Goal: Check status: Check status

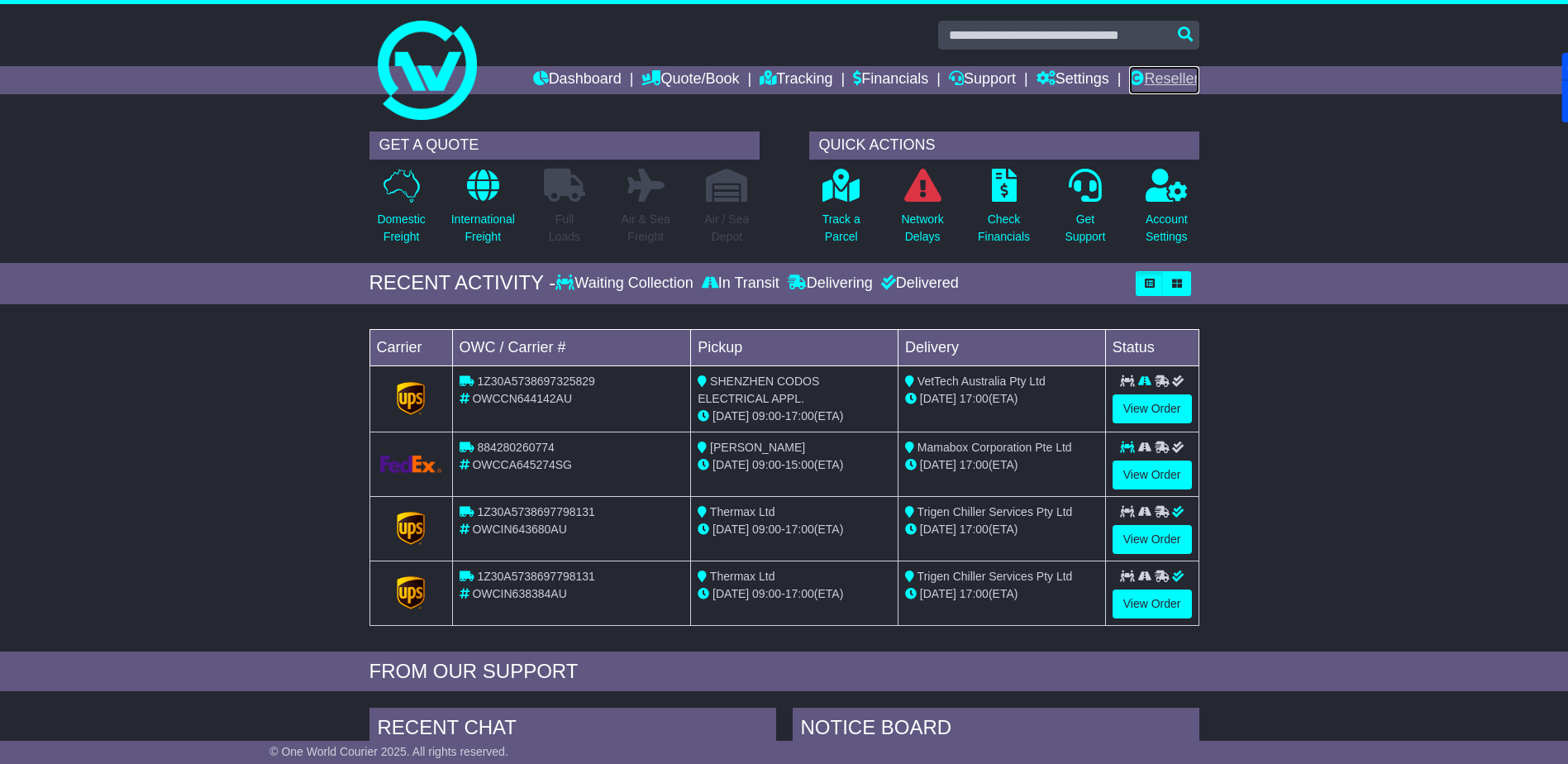
drag, startPoint x: 0, startPoint y: 0, endPoint x: 1184, endPoint y: 79, distance: 1186.6
click at [1184, 79] on link "Reseller" at bounding box center [1163, 80] width 69 height 28
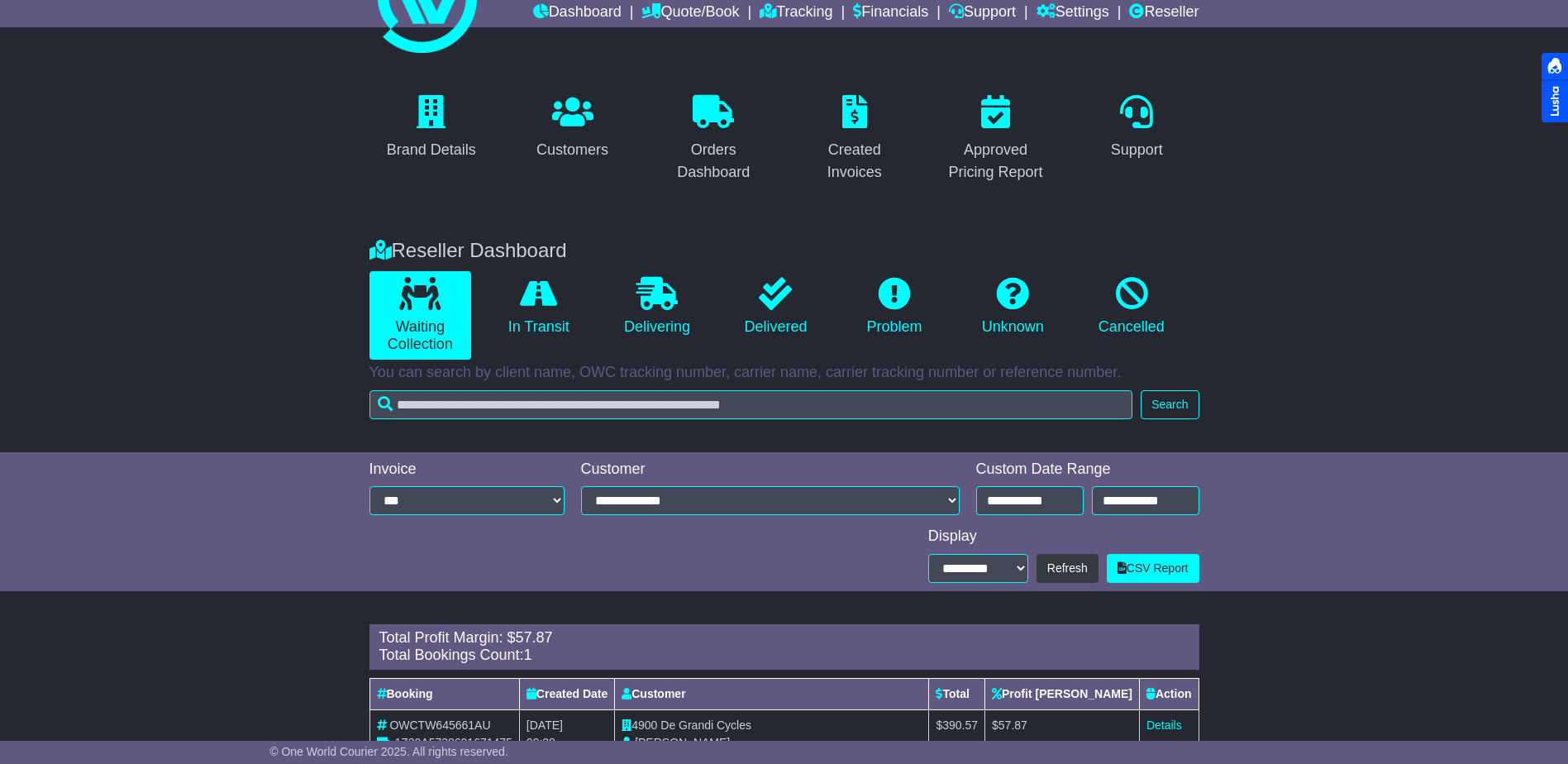
scroll to position [121, 0]
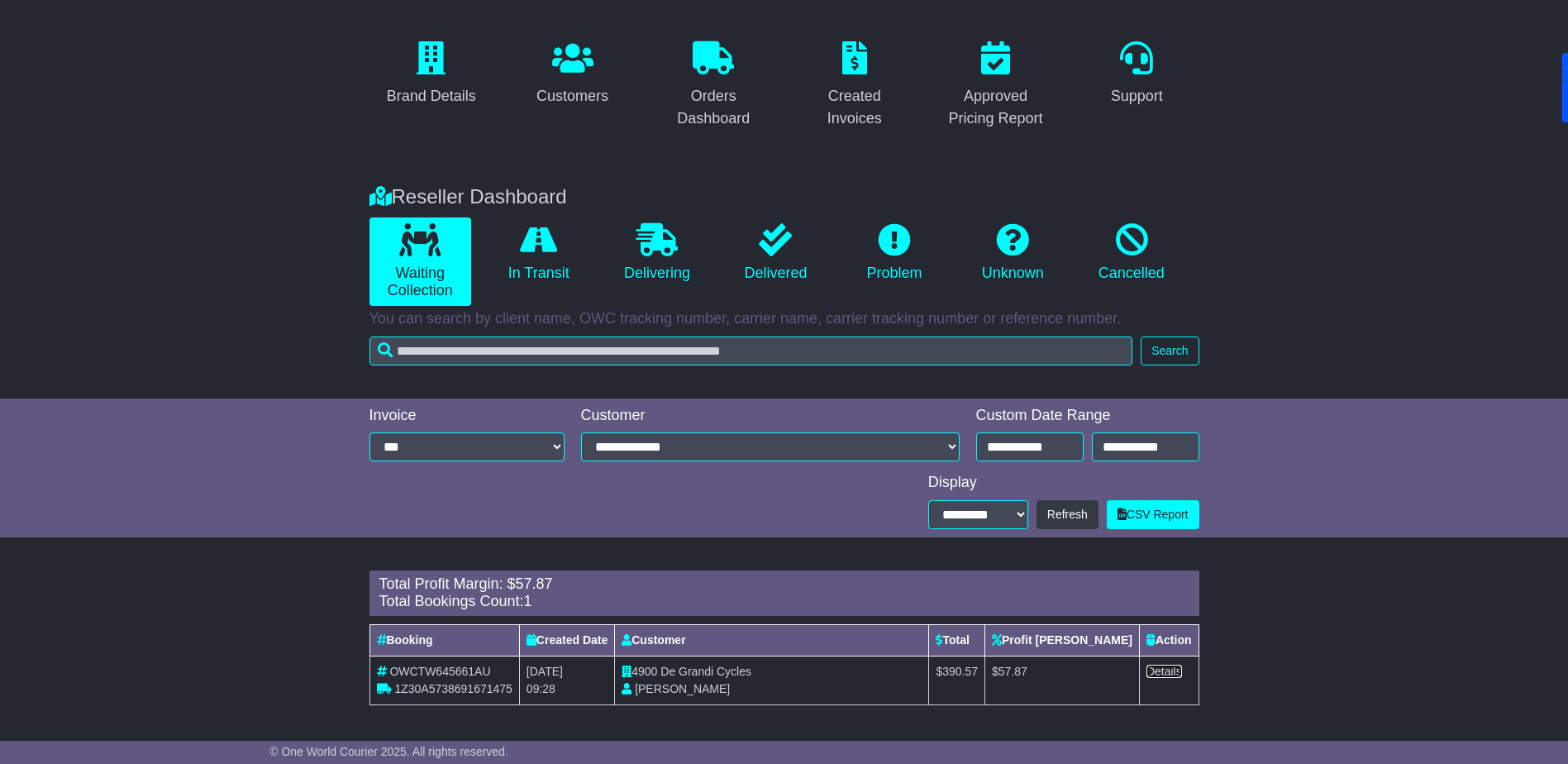
click at [1176, 675] on link "Details" at bounding box center [1163, 670] width 36 height 13
click at [562, 84] on link "Customers" at bounding box center [572, 74] width 94 height 77
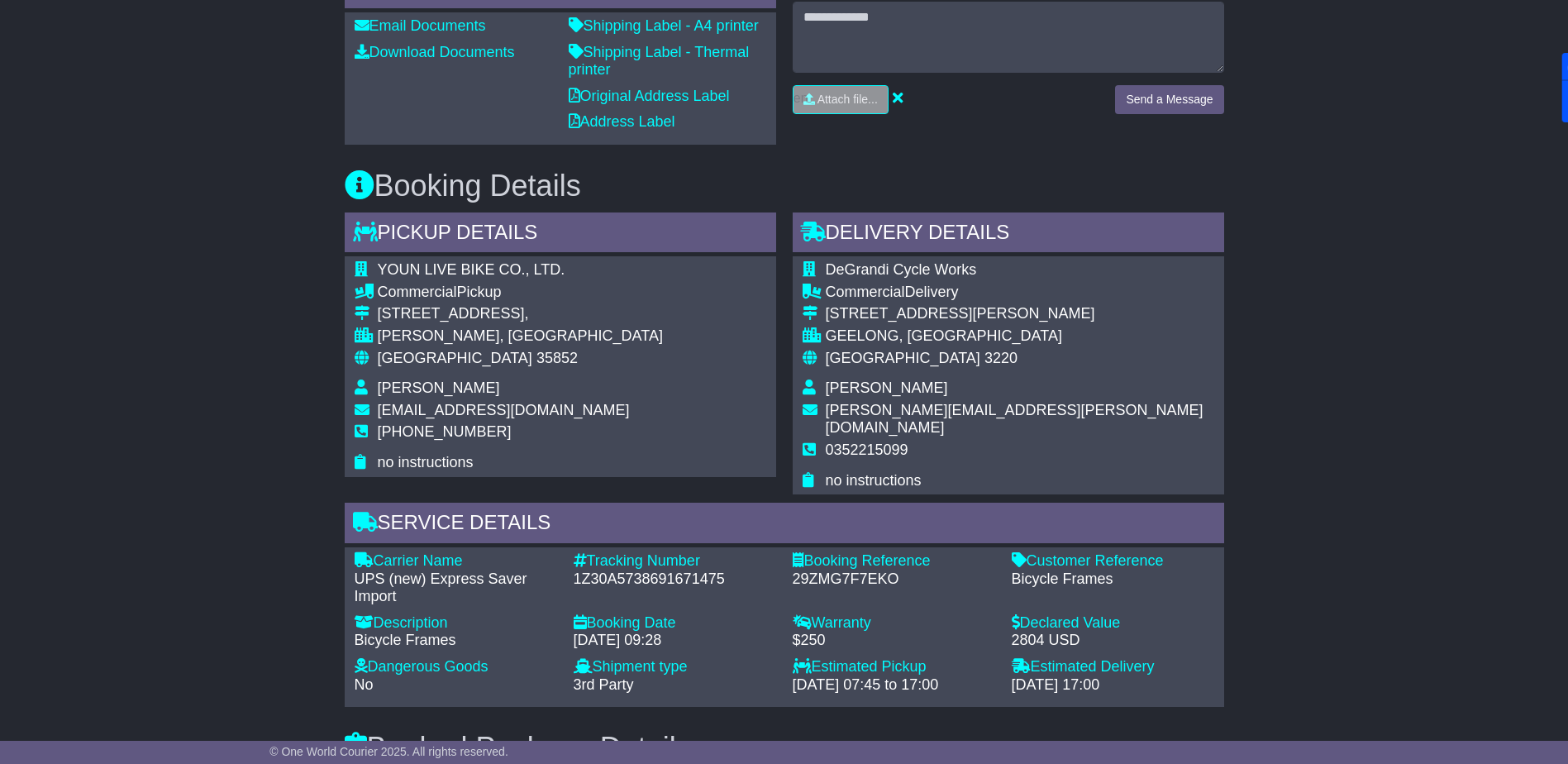
scroll to position [35, 0]
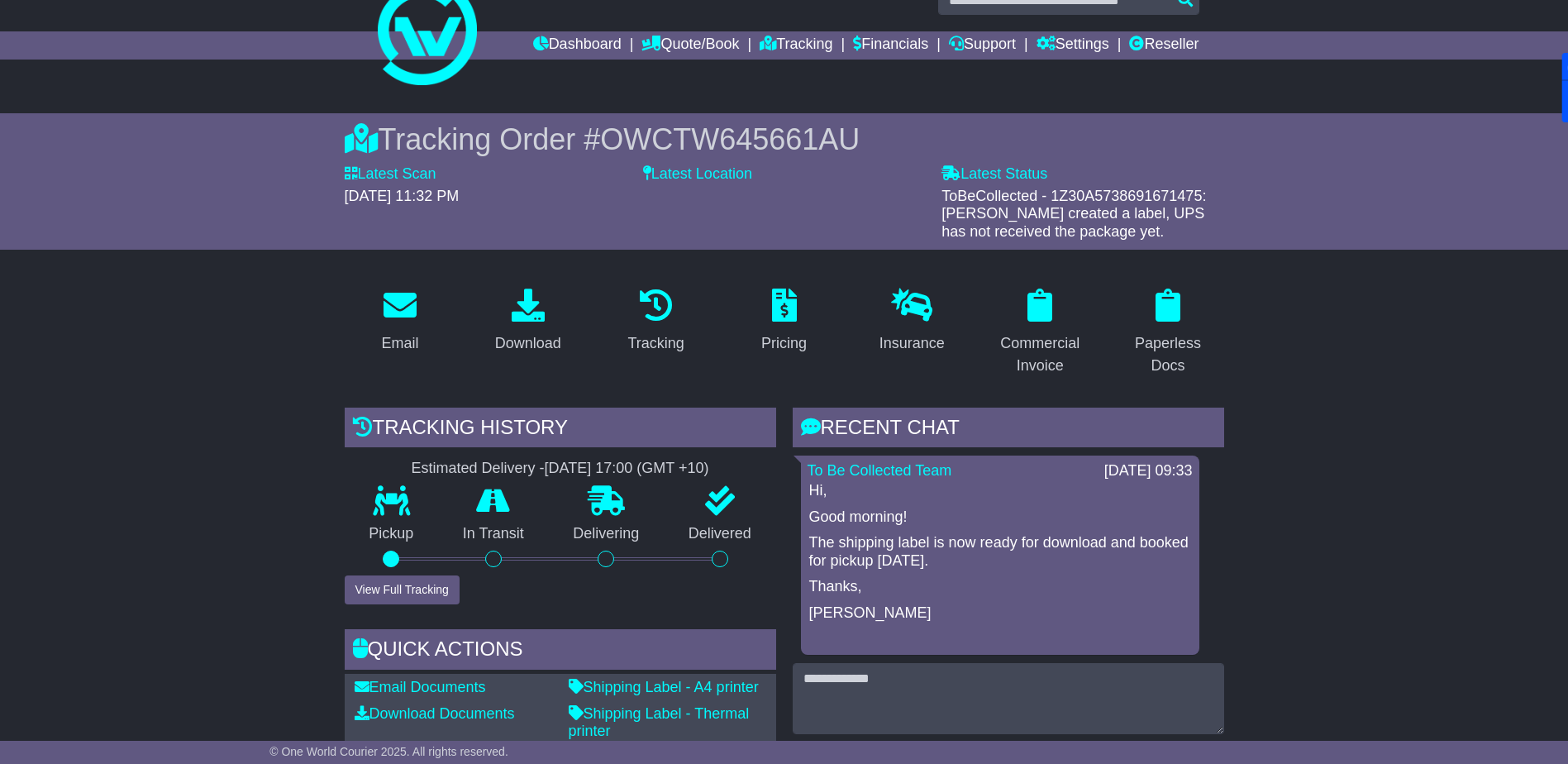
click at [705, 142] on span "OWCTW645661AU" at bounding box center [729, 139] width 260 height 34
copy span "OWCTW645661AU"
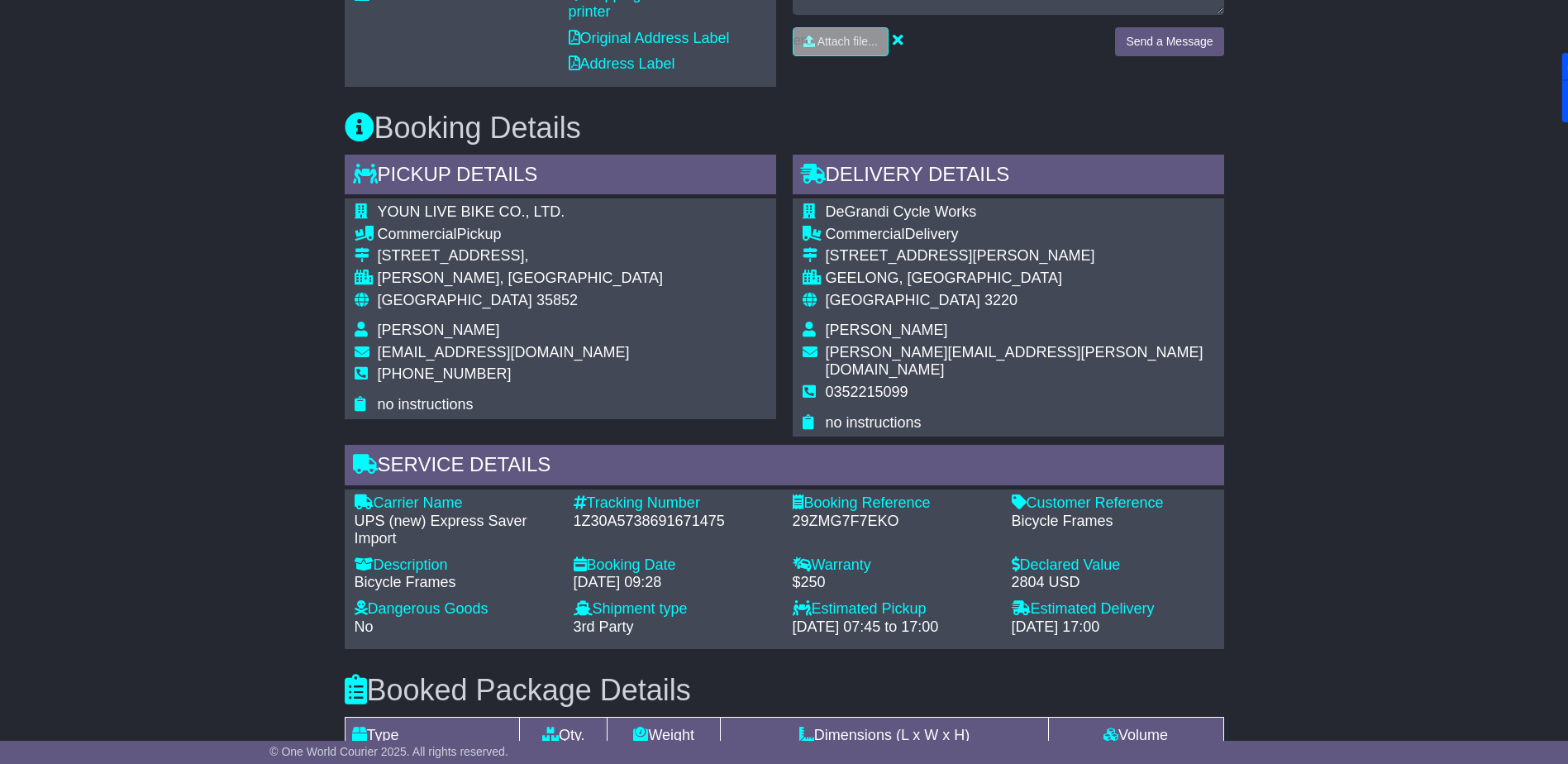
scroll to position [779, 0]
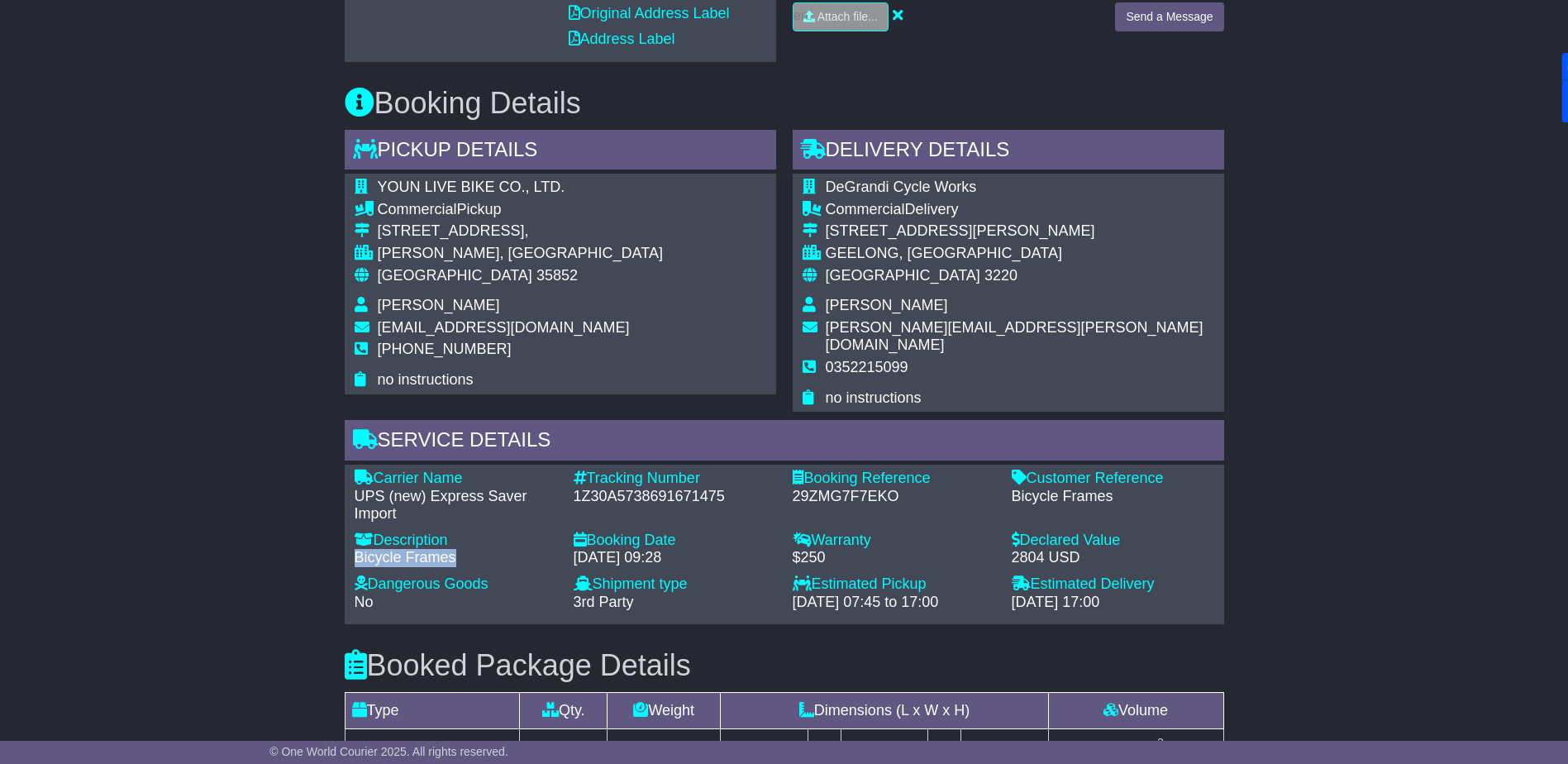
drag, startPoint x: 356, startPoint y: 537, endPoint x: 455, endPoint y: 537, distance: 99.0
click at [455, 549] on div "Bicycle Frames" at bounding box center [455, 557] width 202 height 18
drag, startPoint x: 455, startPoint y: 537, endPoint x: 438, endPoint y: 537, distance: 17.0
copy div "Bicycle Frames"
drag, startPoint x: 1012, startPoint y: 478, endPoint x: 1113, endPoint y: 478, distance: 101.0
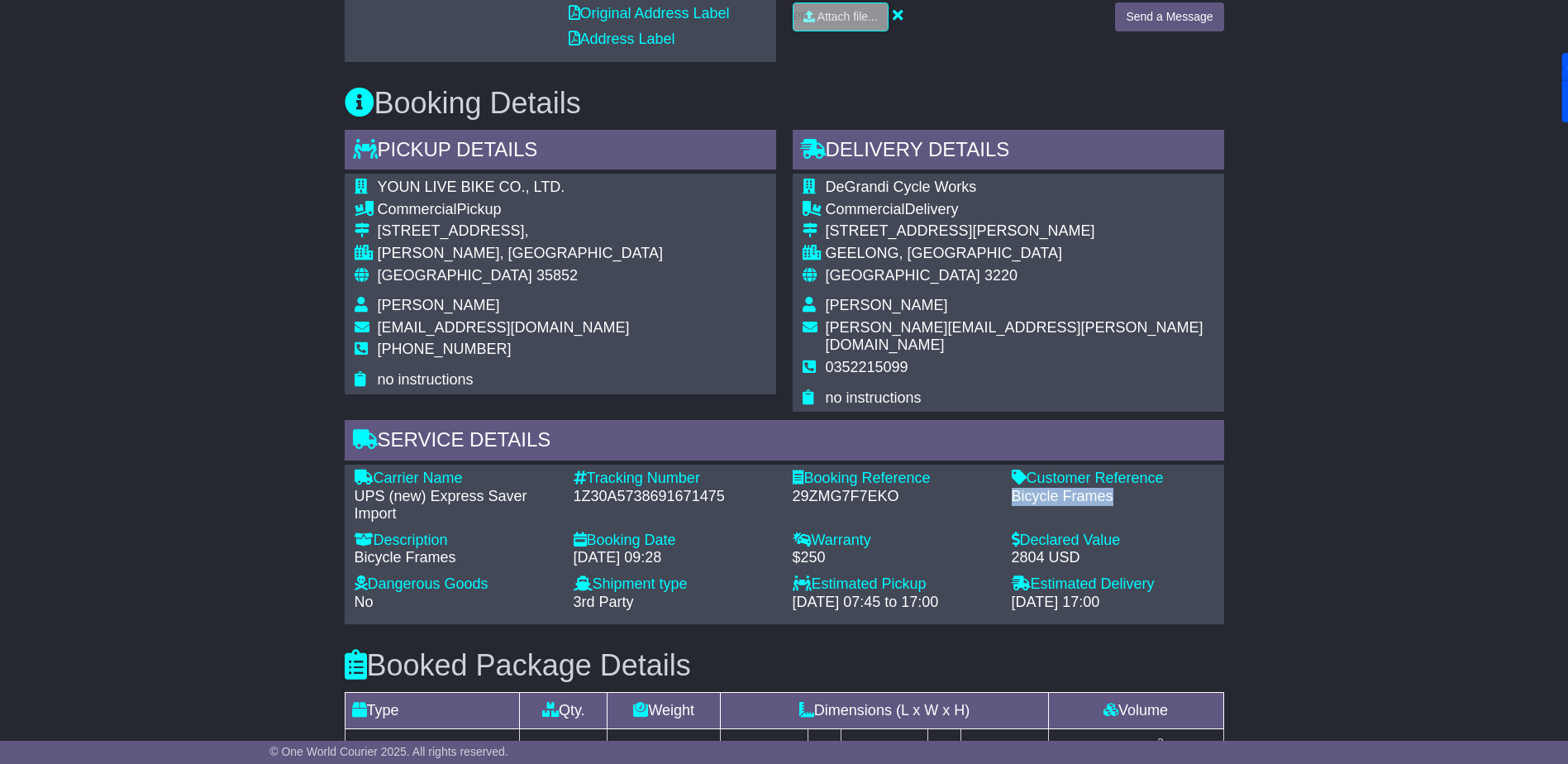
click at [1113, 488] on div "Bicycle Frames" at bounding box center [1112, 497] width 202 height 18
drag, startPoint x: 1113, startPoint y: 478, endPoint x: 1103, endPoint y: 477, distance: 10.0
copy div "Bicycle Frames"
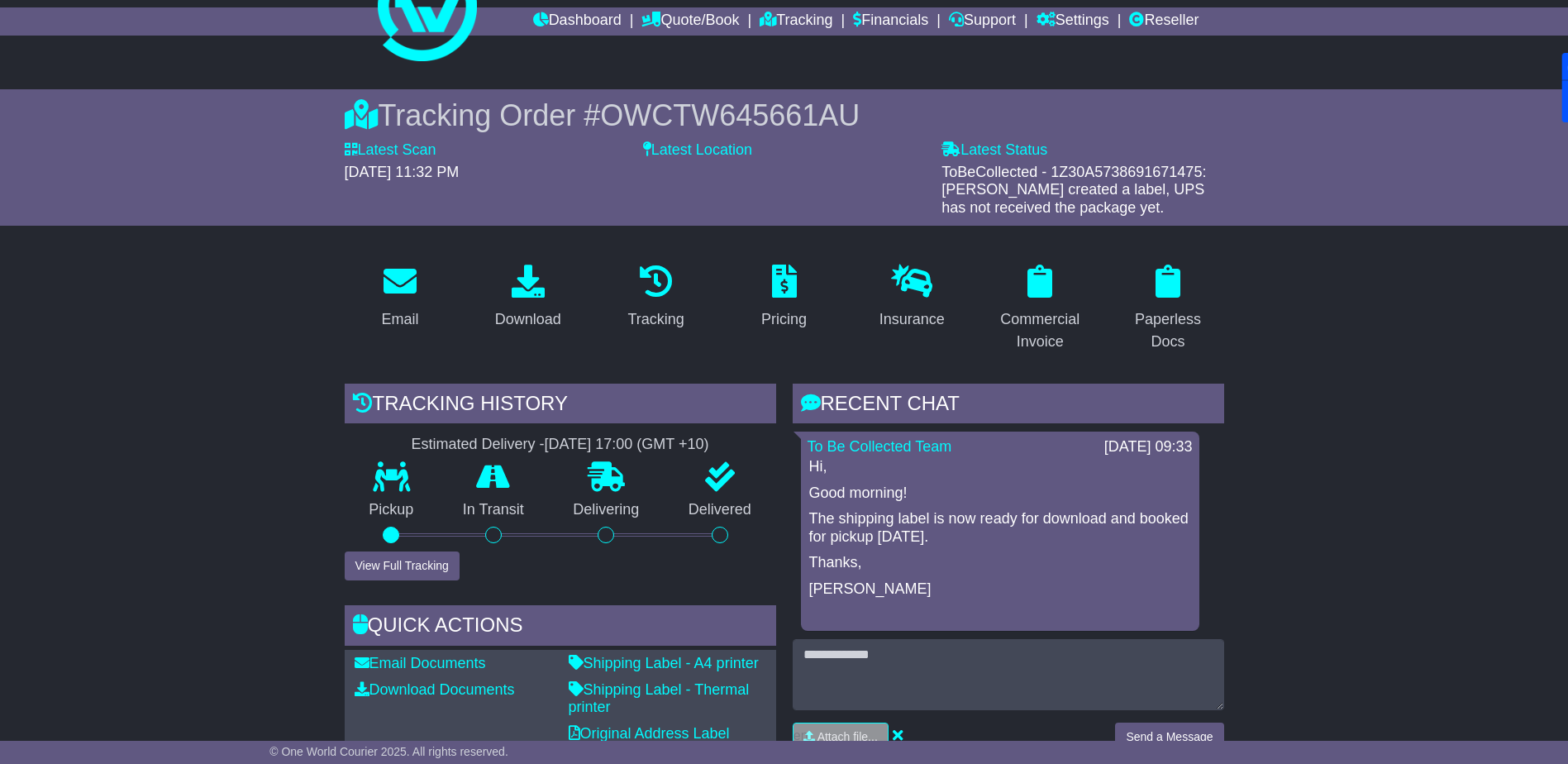
scroll to position [0, 0]
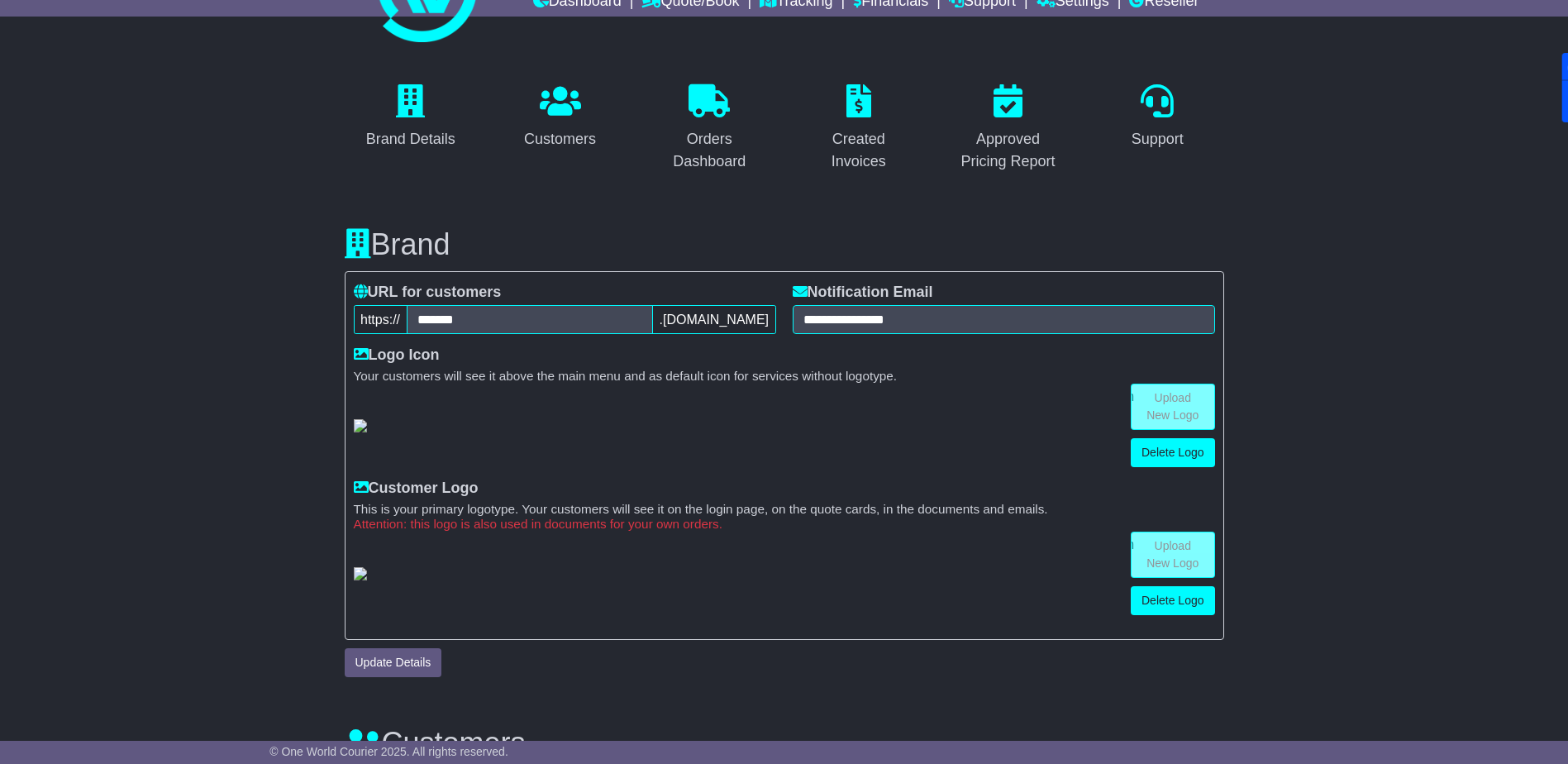
scroll to position [75, 0]
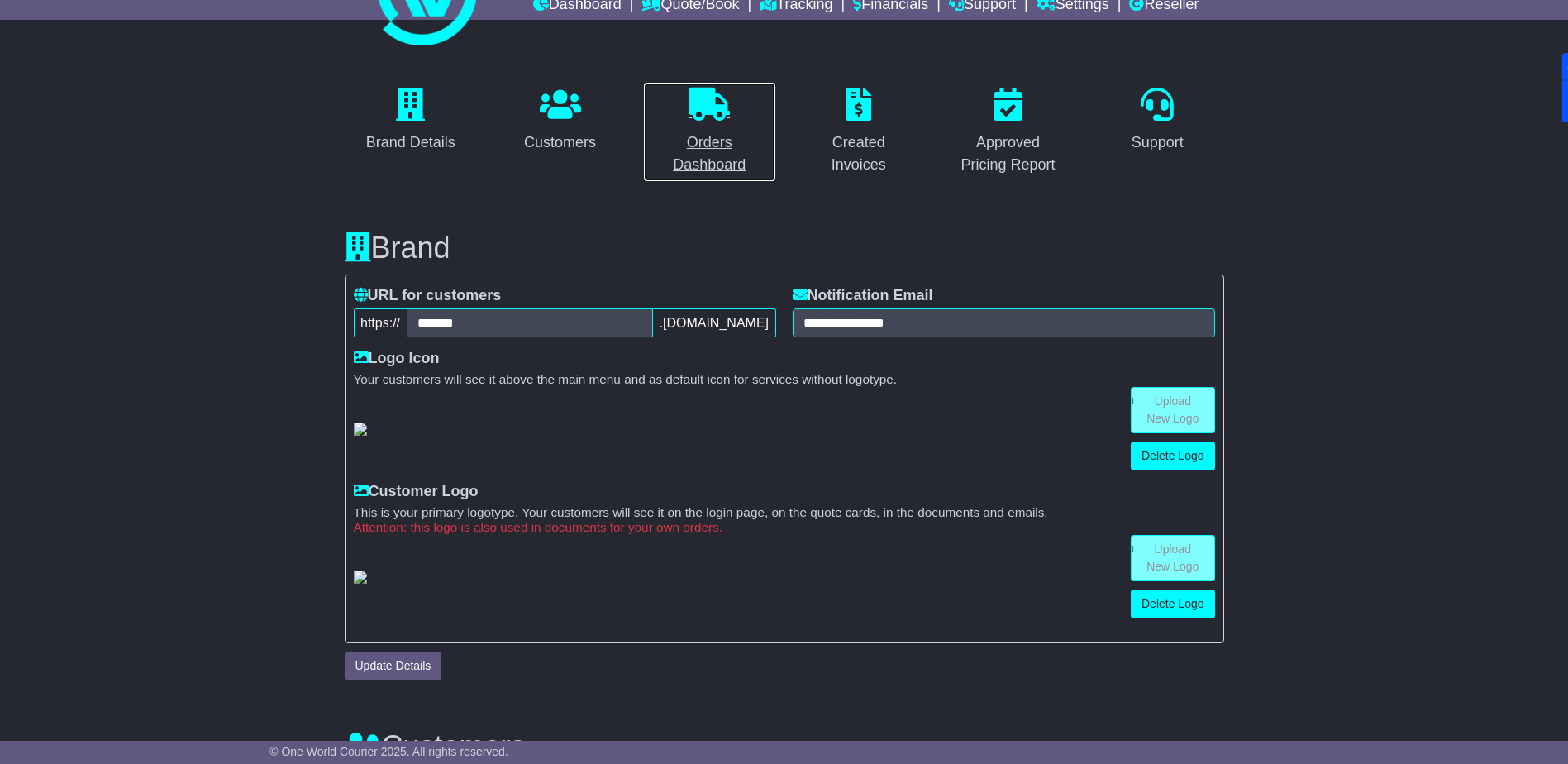
click at [689, 114] on icon at bounding box center [709, 104] width 42 height 33
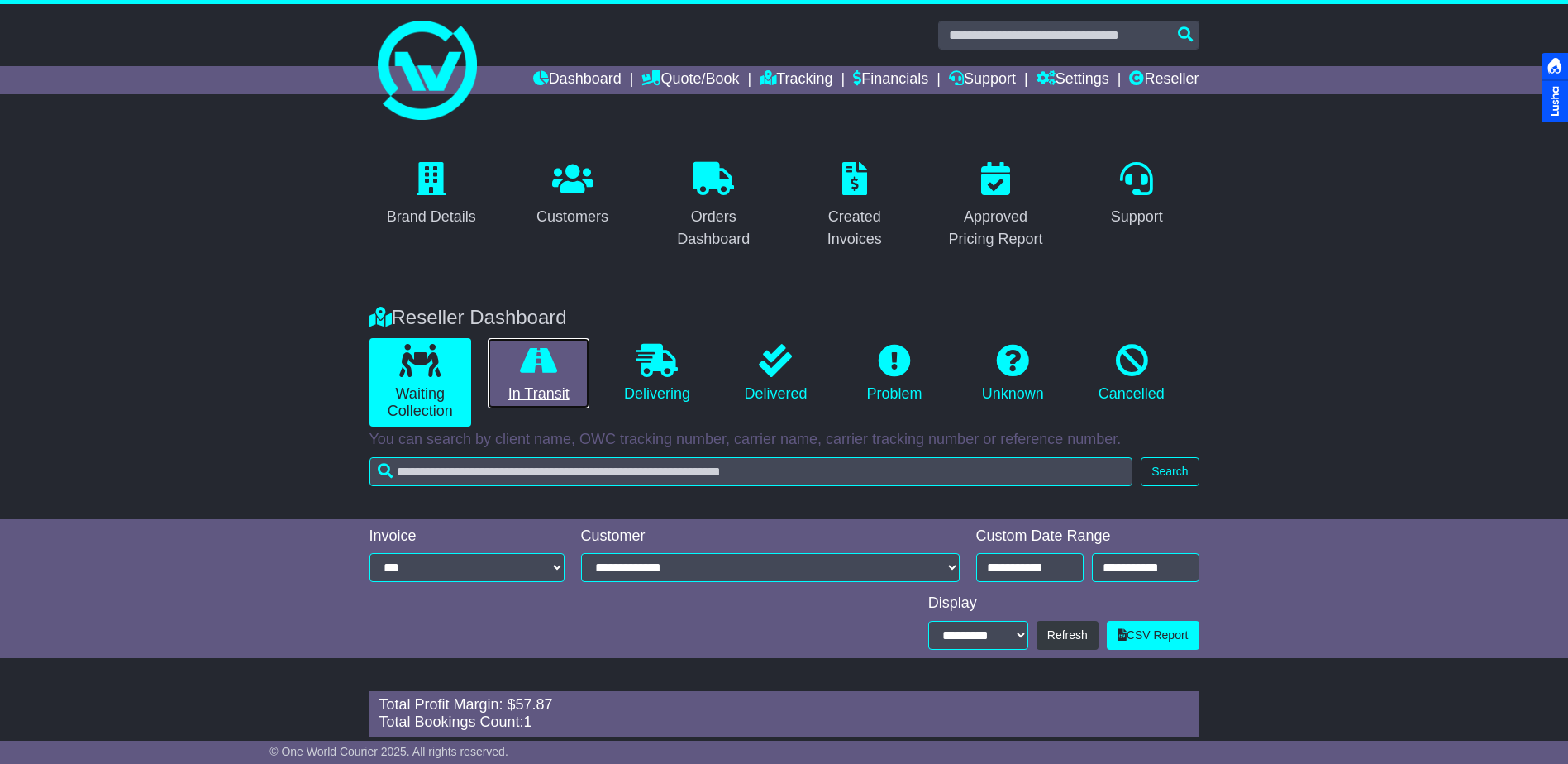
click at [562, 383] on link "In Transit" at bounding box center [538, 373] width 102 height 71
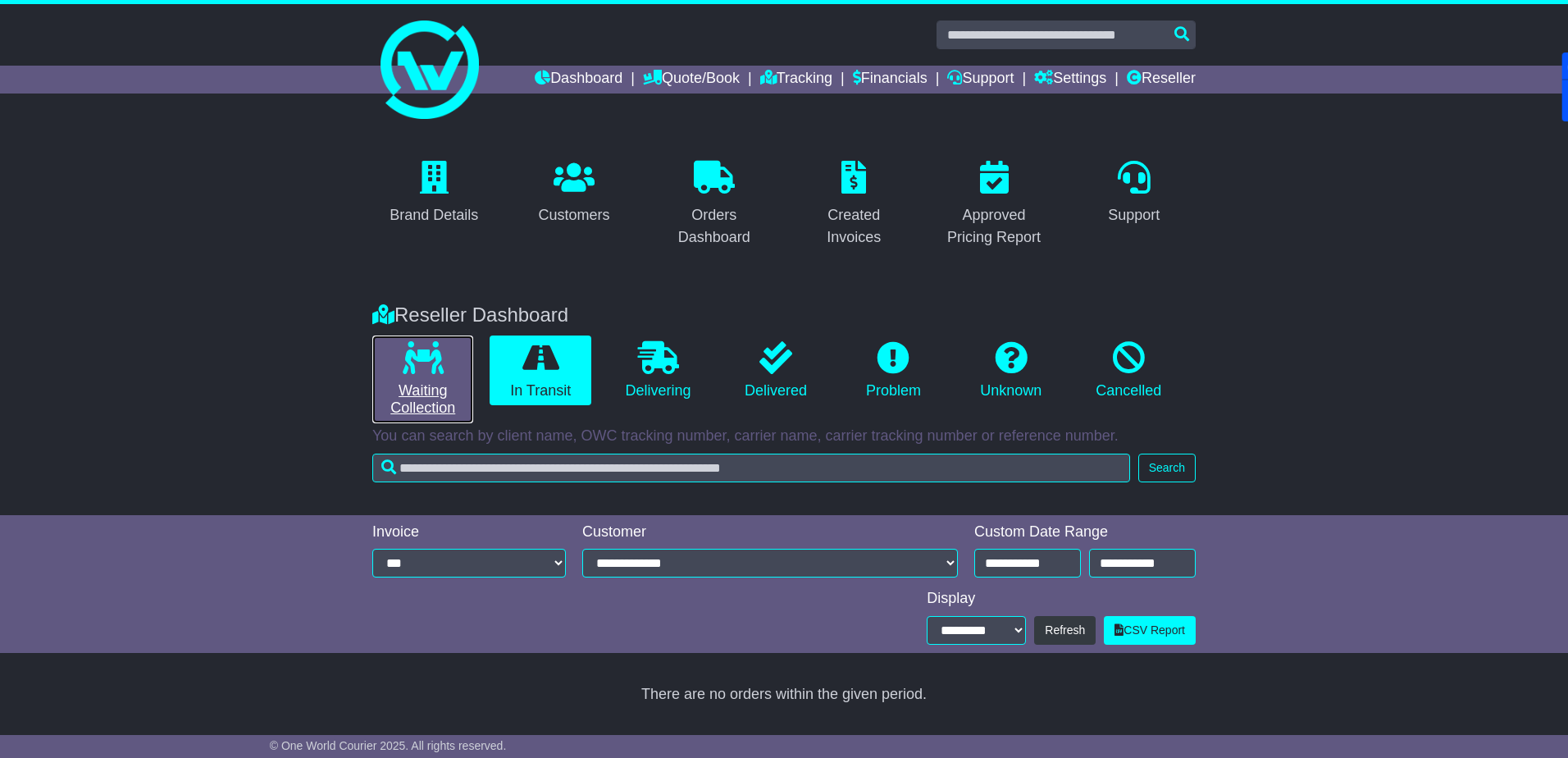
click at [434, 367] on icon at bounding box center [423, 357] width 41 height 33
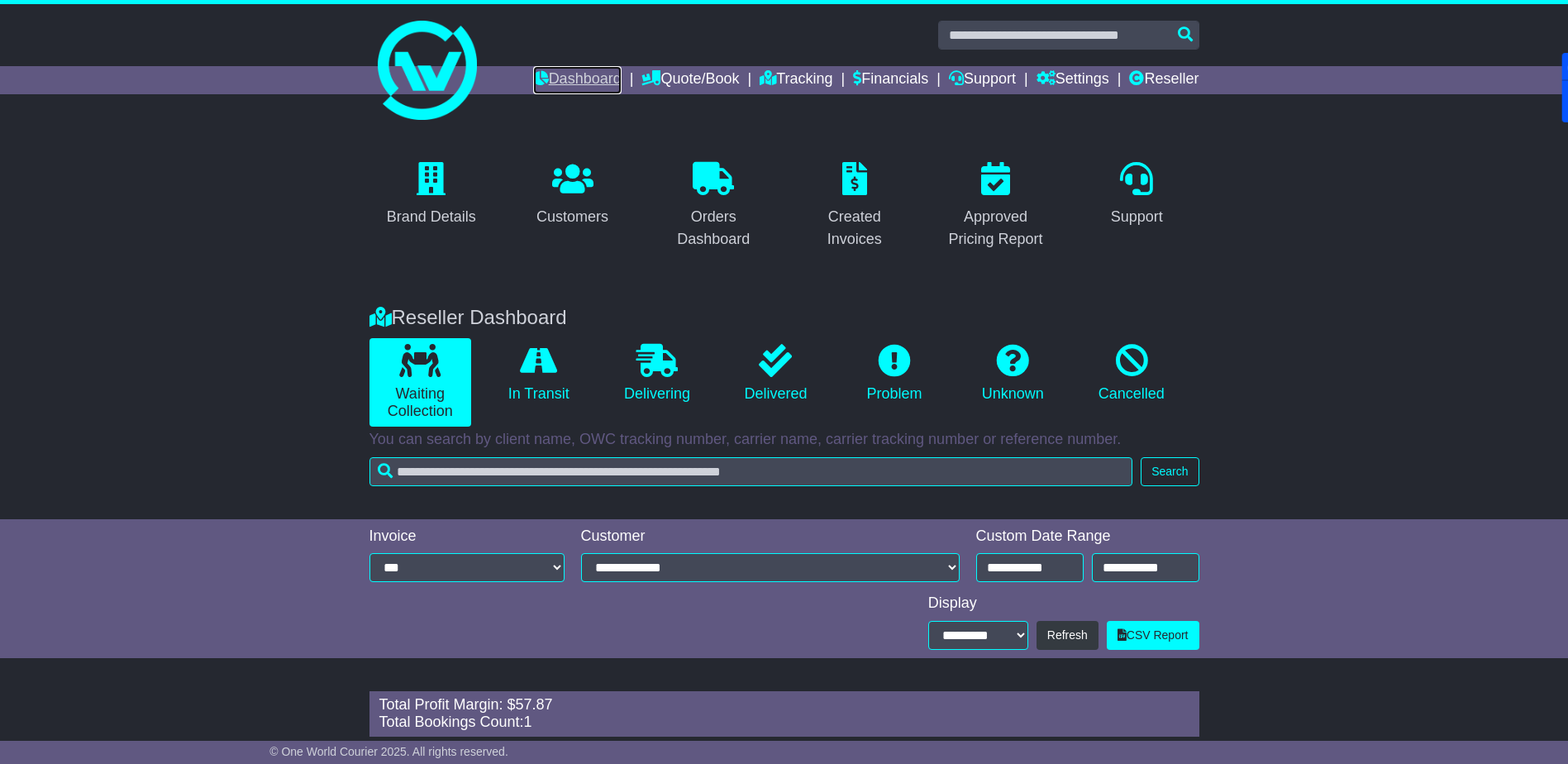
click at [537, 78] on link "Dashboard" at bounding box center [577, 80] width 89 height 28
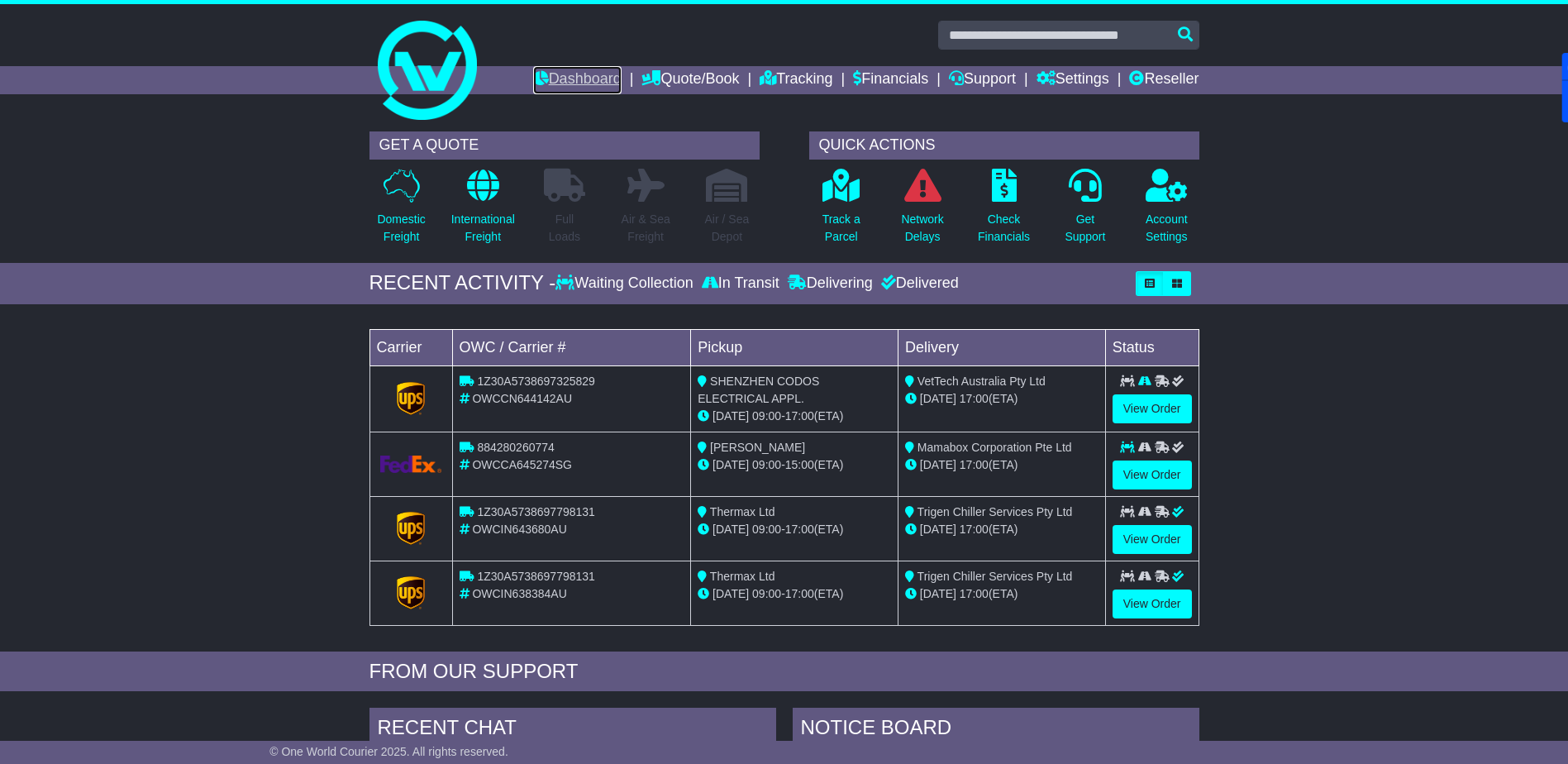
click at [578, 79] on link "Dashboard" at bounding box center [577, 80] width 89 height 28
click at [553, 76] on link "Dashboard" at bounding box center [577, 80] width 89 height 28
